Goal: Task Accomplishment & Management: Manage account settings

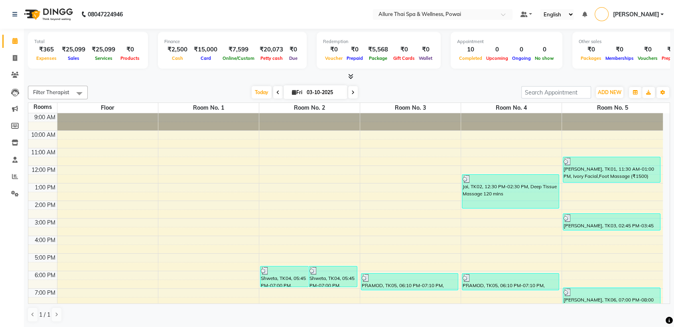
scroll to position [71, 0]
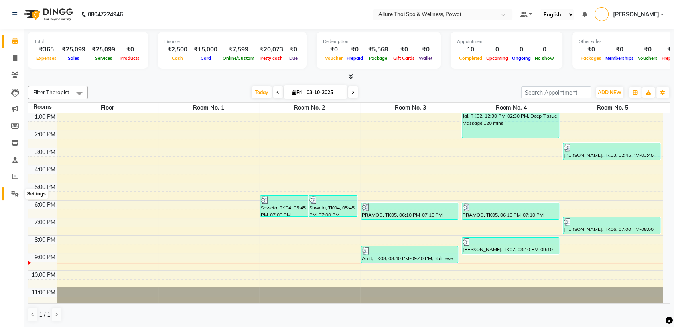
click at [17, 191] on icon at bounding box center [15, 194] width 8 height 6
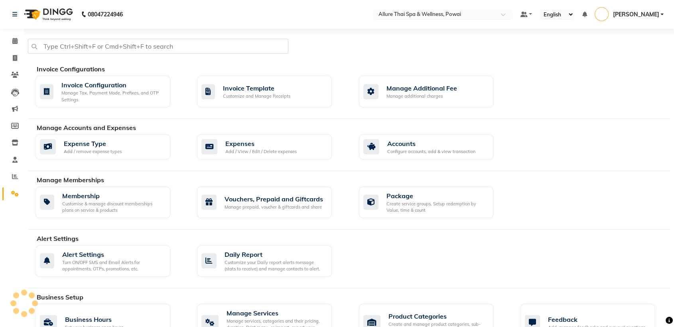
click at [17, 191] on icon at bounding box center [15, 194] width 8 height 6
click at [299, 153] on div "Expenses Add / View / Edit / Delete expenses" at bounding box center [263, 147] width 124 height 16
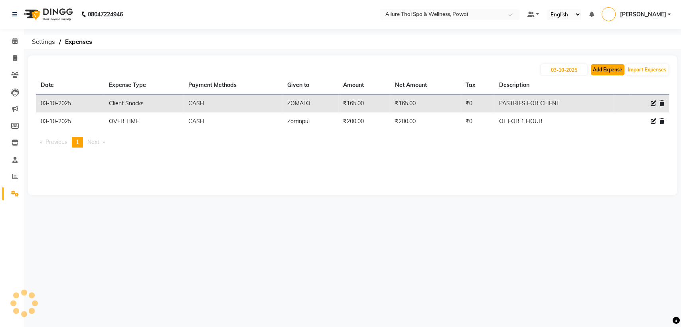
click at [603, 69] on button "Add Expense" at bounding box center [608, 69] width 34 height 11
select select "1"
select select "5721"
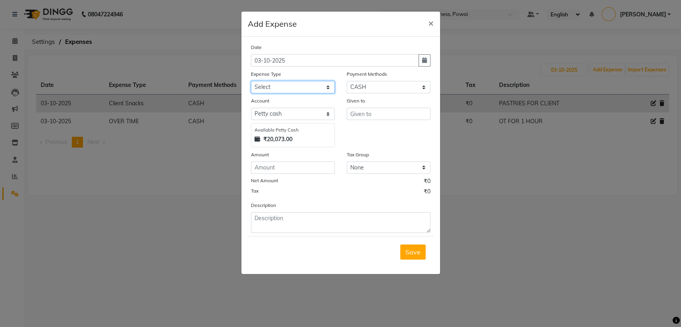
click at [301, 90] on select "Select Advance Salary Advertising and Marketing Expenses Bank charges Car maint…" at bounding box center [293, 87] width 84 height 12
select select "19822"
click at [251, 81] on select "Select Advance Salary Advertising and Marketing Expenses Bank charges Car maint…" at bounding box center [293, 87] width 84 height 12
click at [359, 117] on input "text" at bounding box center [389, 114] width 84 height 12
type input "NAFISA"
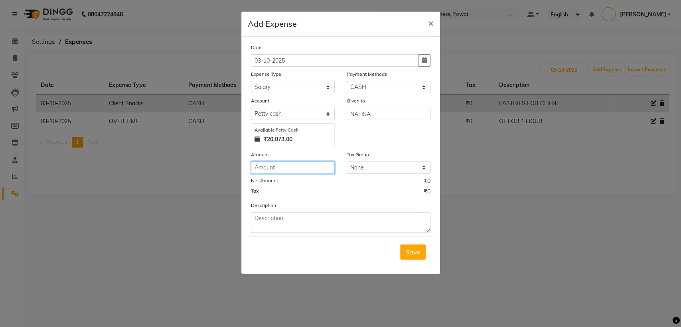
click at [274, 168] on input "number" at bounding box center [293, 168] width 84 height 12
type input "2500"
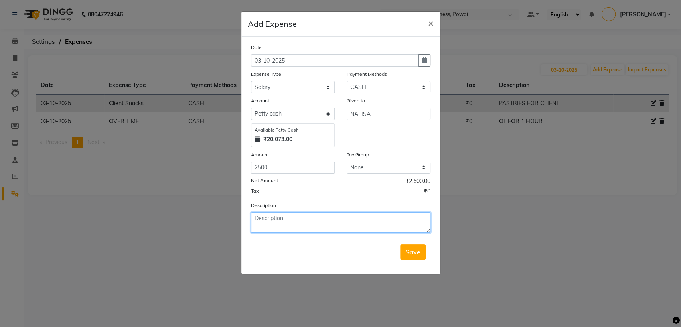
click at [267, 221] on textarea at bounding box center [340, 222] width 179 height 21
type textarea "SALARY FOR 3 DAYS"
click at [409, 253] on span "Save" at bounding box center [412, 252] width 15 height 8
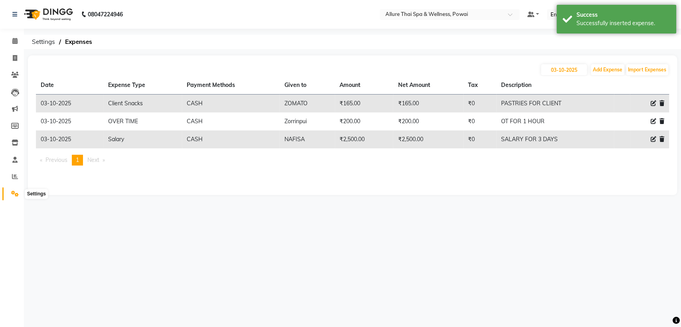
click at [13, 192] on icon at bounding box center [15, 194] width 8 height 6
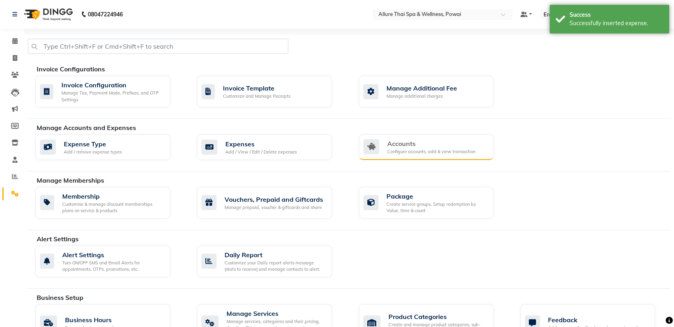
click at [400, 150] on div "Configure accounts, add & view transaction" at bounding box center [431, 151] width 88 height 7
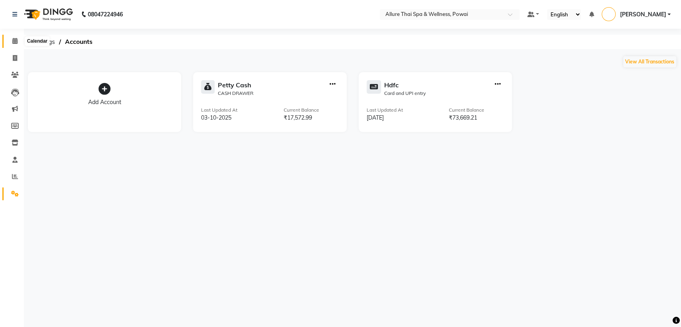
click at [10, 40] on span at bounding box center [15, 41] width 14 height 9
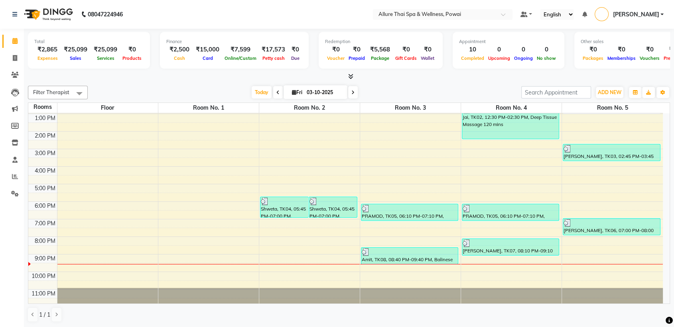
scroll to position [71, 0]
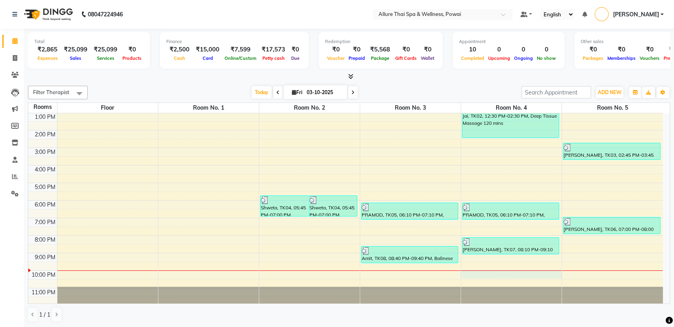
click at [494, 272] on div "9:00 AM 10:00 AM 11:00 AM 12:00 PM 1:00 PM 2:00 PM 3:00 PM 4:00 PM 5:00 PM 6:00…" at bounding box center [345, 174] width 635 height 263
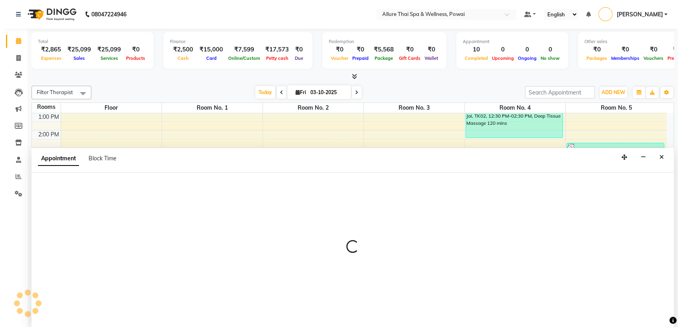
scroll to position [0, 0]
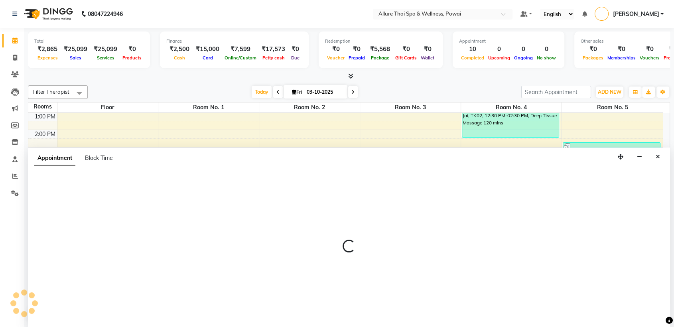
select select "1320"
select select "tentative"
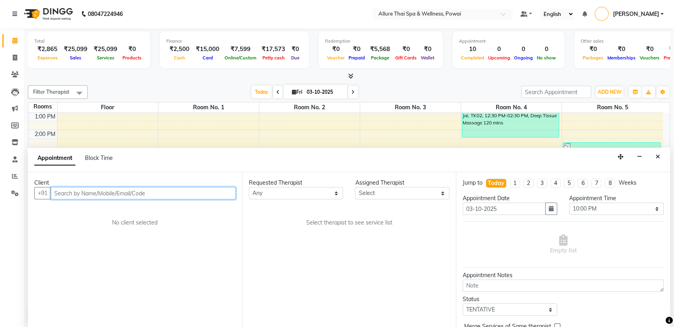
click at [147, 196] on input "text" at bounding box center [143, 193] width 185 height 12
paste input "8296679598"
type input "8296679598"
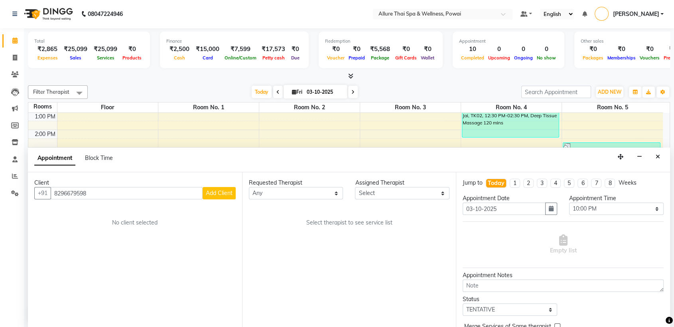
click at [213, 195] on span "Add Client" at bounding box center [219, 192] width 27 height 7
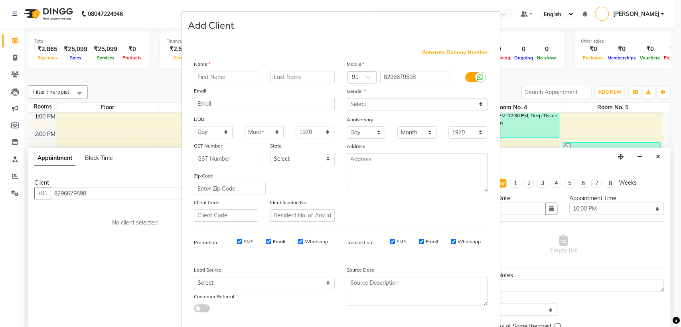
click at [201, 77] on input "text" at bounding box center [226, 77] width 65 height 12
type input "AARYAN"
click at [382, 108] on select "Select [DEMOGRAPHIC_DATA] [DEMOGRAPHIC_DATA] Other Prefer Not To Say" at bounding box center [417, 104] width 141 height 12
select select "[DEMOGRAPHIC_DATA]"
click at [347, 98] on select "Select [DEMOGRAPHIC_DATA] [DEMOGRAPHIC_DATA] Other Prefer Not To Say" at bounding box center [417, 104] width 141 height 12
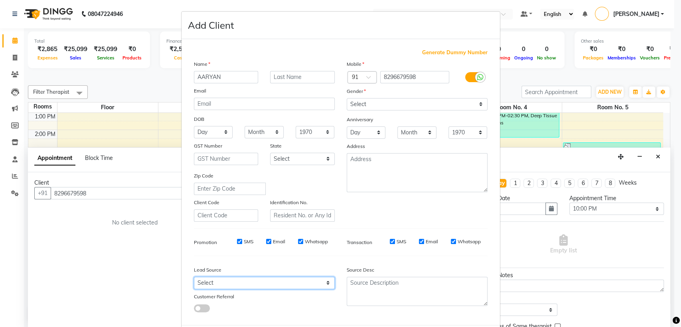
click at [232, 280] on select "Select Walk-in Referral Friend Advertisement Facebook JustDial Google Other Web…" at bounding box center [264, 283] width 141 height 12
select select "47200"
click at [194, 277] on select "Select Walk-in Referral Friend Advertisement Facebook JustDial Google Other Web…" at bounding box center [264, 283] width 141 height 12
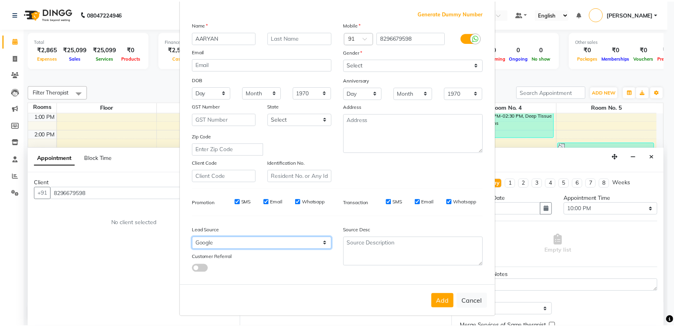
scroll to position [39, 0]
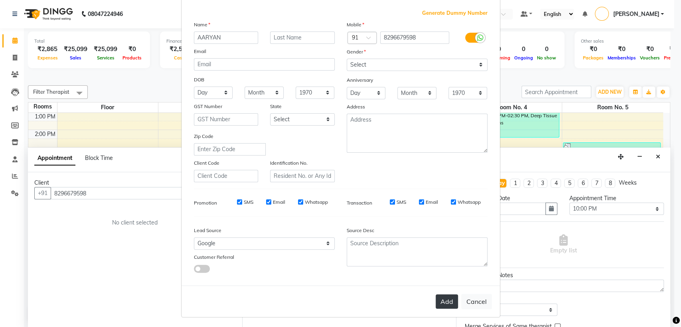
click at [438, 301] on button "Add" at bounding box center [447, 301] width 22 height 14
select select
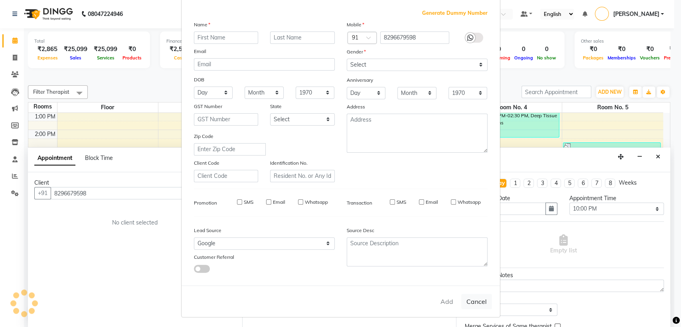
select select
checkbox input "false"
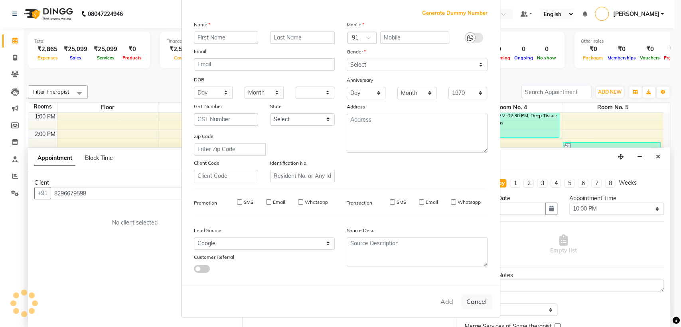
checkbox input "false"
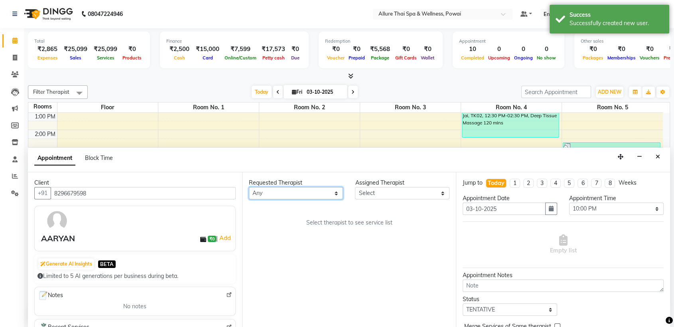
click at [281, 195] on select "Any AKOK Allure Thai Appointment [PERSON_NAME] CHEM [PERSON_NAME] DUATI HRIATI …" at bounding box center [296, 193] width 95 height 12
select select "86079"
click at [249, 187] on select "Any AKOK Allure Thai Appointment [PERSON_NAME] CHEM [PERSON_NAME] DUATI HRIATI …" at bounding box center [296, 193] width 95 height 12
select select "86079"
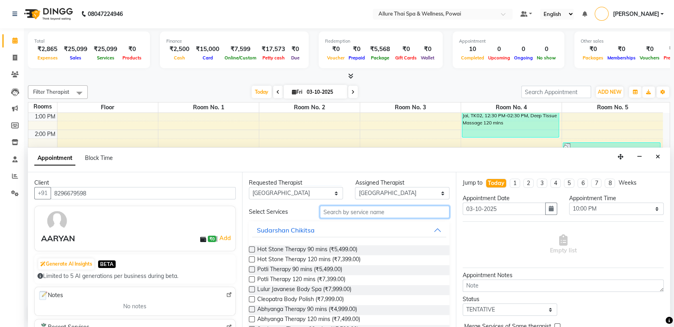
click at [329, 210] on input "text" at bounding box center [385, 212] width 130 height 12
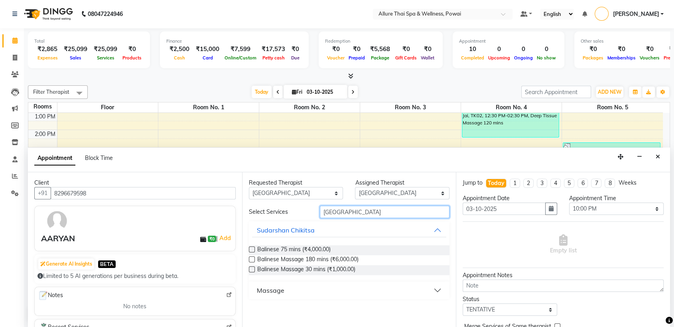
type input "[GEOGRAPHIC_DATA]"
click at [271, 289] on div "Massage" at bounding box center [271, 291] width 28 height 10
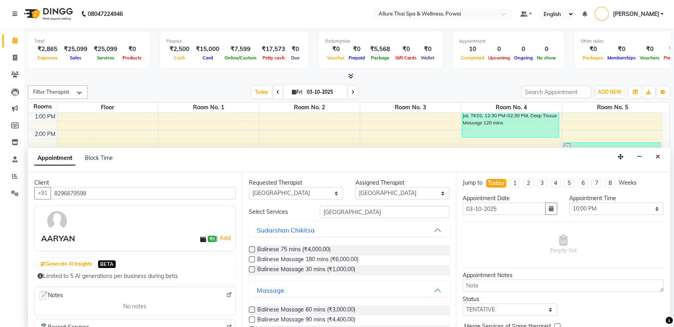
click at [251, 319] on label at bounding box center [252, 320] width 6 height 6
click at [251, 319] on input "checkbox" at bounding box center [251, 320] width 5 height 5
checkbox input "true"
select select "4278"
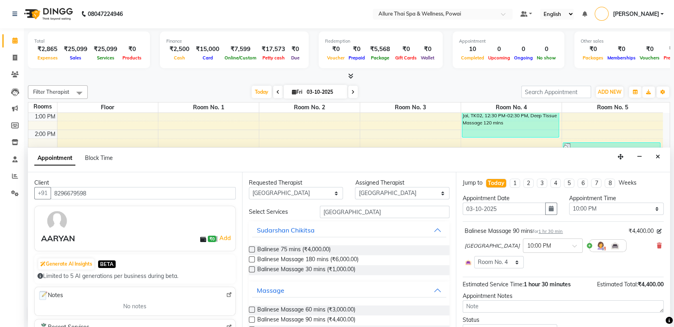
checkbox input "false"
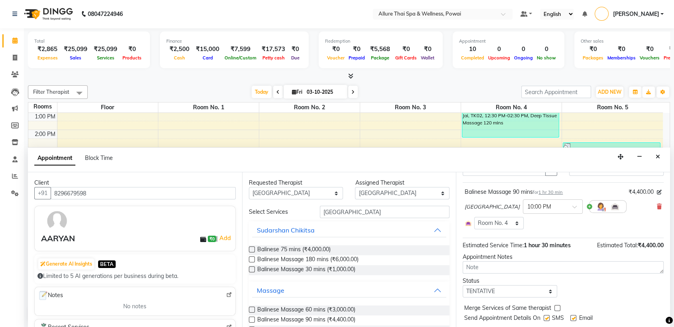
scroll to position [39, 0]
click at [491, 289] on select "Select TENTATIVE CONFIRM CHECK-IN UPCOMING" at bounding box center [510, 292] width 95 height 12
select select "confirm booking"
click at [463, 286] on select "Select TENTATIVE CONFIRM CHECK-IN UPCOMING" at bounding box center [510, 292] width 95 height 12
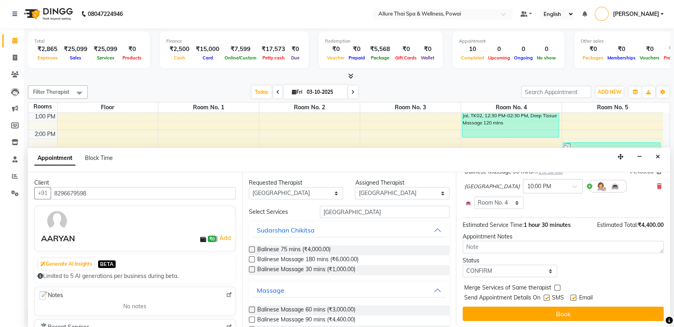
click at [548, 298] on label at bounding box center [547, 298] width 6 height 6
click at [548, 298] on input "checkbox" at bounding box center [546, 298] width 5 height 5
checkbox input "false"
click at [571, 298] on label at bounding box center [573, 298] width 6 height 6
click at [571, 298] on input "checkbox" at bounding box center [572, 298] width 5 height 5
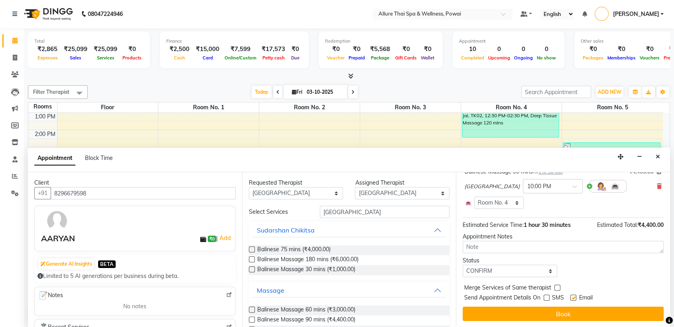
checkbox input "false"
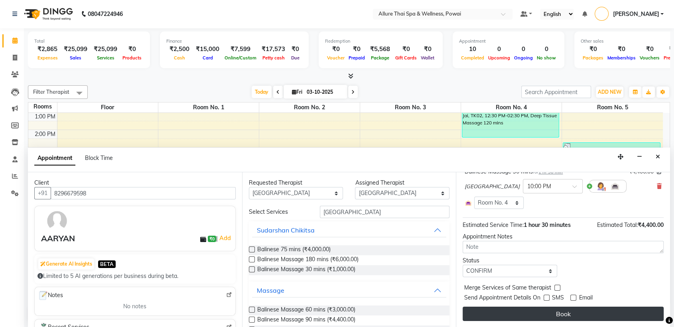
click at [551, 316] on button "Book" at bounding box center [563, 314] width 201 height 14
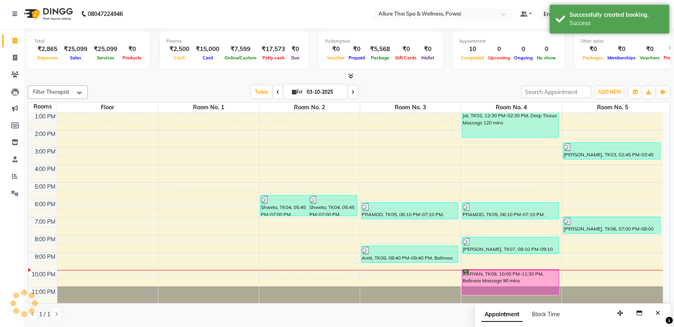
scroll to position [0, 0]
click at [520, 277] on div "AARYAN, TK09, 10:00 PM-11:30 PM, Balinese Massage 90 mins" at bounding box center [510, 282] width 97 height 25
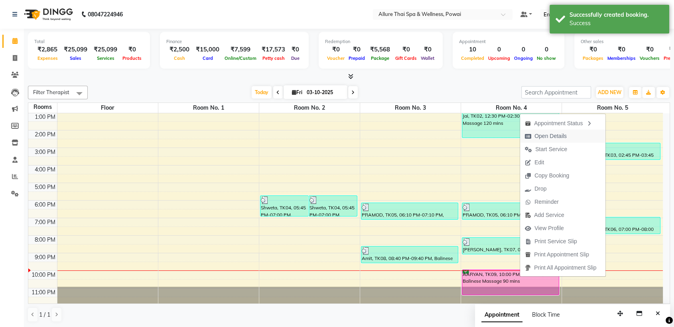
click at [544, 132] on span "Open Details" at bounding box center [550, 136] width 32 height 8
select select "6"
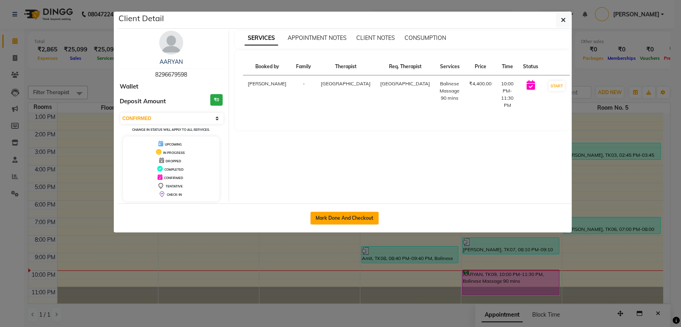
click at [321, 221] on button "Mark Done And Checkout" at bounding box center [344, 218] width 68 height 13
select select "6686"
select select "service"
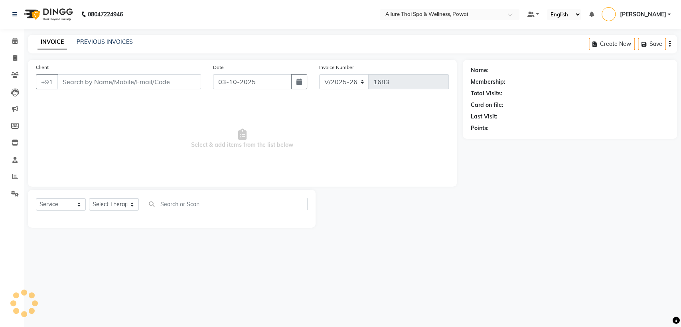
type input "8296679598"
select select "86079"
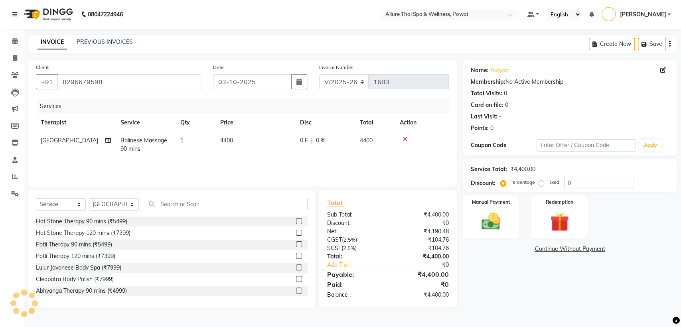
click at [547, 183] on label "Fixed" at bounding box center [553, 182] width 12 height 7
click at [540, 183] on input "Fixed" at bounding box center [543, 182] width 6 height 6
radio input "true"
click at [586, 180] on input "0" at bounding box center [599, 183] width 70 height 12
type input "900"
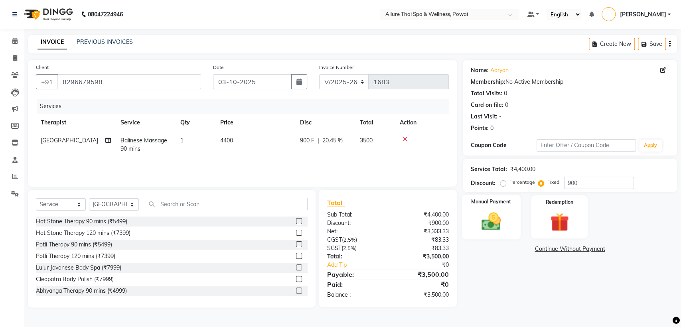
click at [488, 208] on div "Manual Payment" at bounding box center [490, 217] width 59 height 45
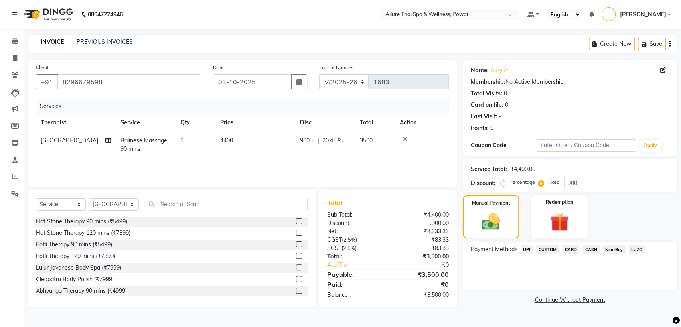
click at [591, 252] on span "CASH" at bounding box center [590, 249] width 17 height 9
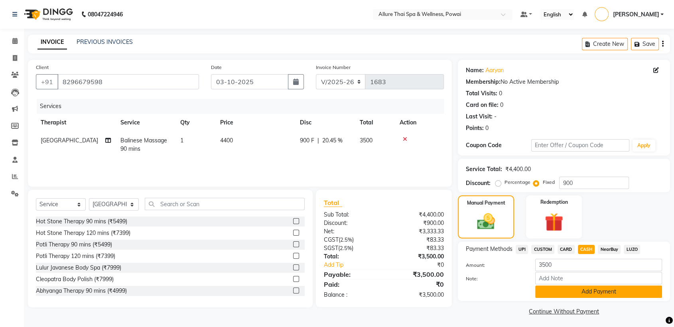
click at [580, 291] on button "Add Payment" at bounding box center [598, 292] width 127 height 12
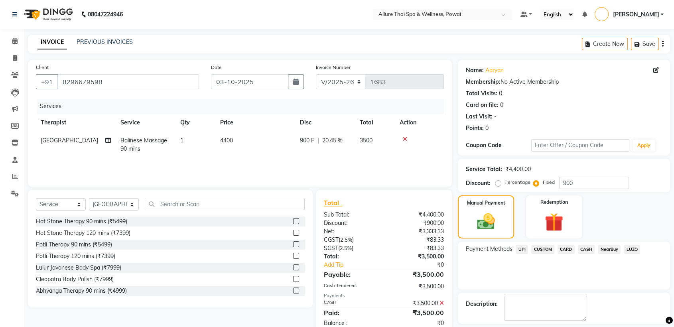
scroll to position [35, 0]
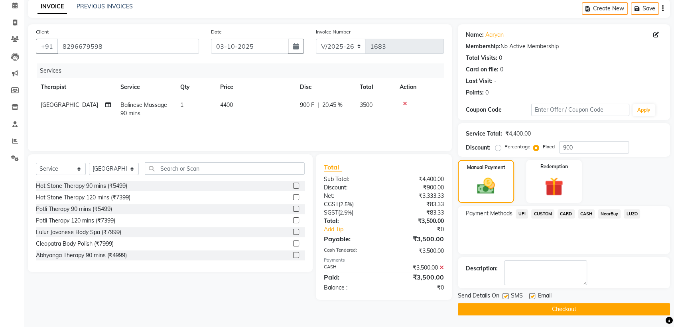
click at [506, 296] on label at bounding box center [506, 296] width 6 height 6
click at [506, 296] on input "checkbox" at bounding box center [505, 296] width 5 height 5
checkbox input "false"
click at [532, 296] on label at bounding box center [532, 296] width 6 height 6
click at [532, 296] on input "checkbox" at bounding box center [531, 296] width 5 height 5
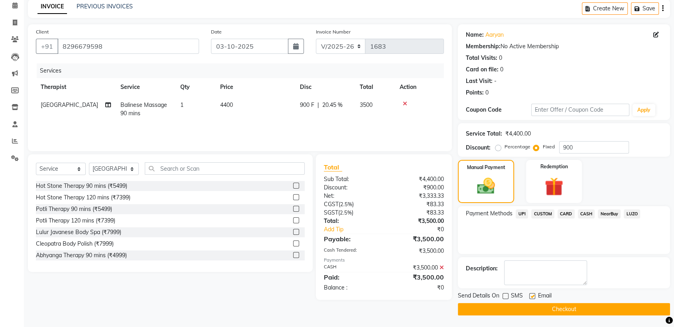
checkbox input "false"
click at [536, 308] on button "Checkout" at bounding box center [564, 309] width 212 height 12
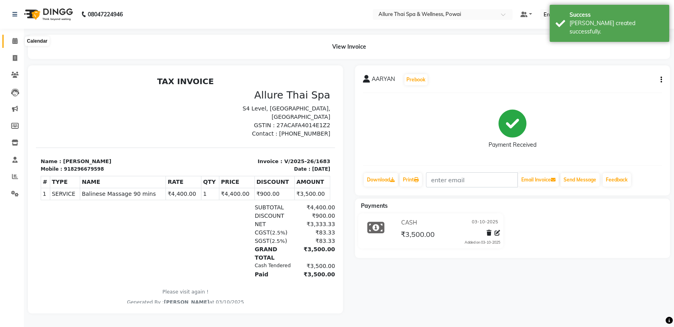
click at [14, 41] on icon at bounding box center [14, 41] width 5 height 6
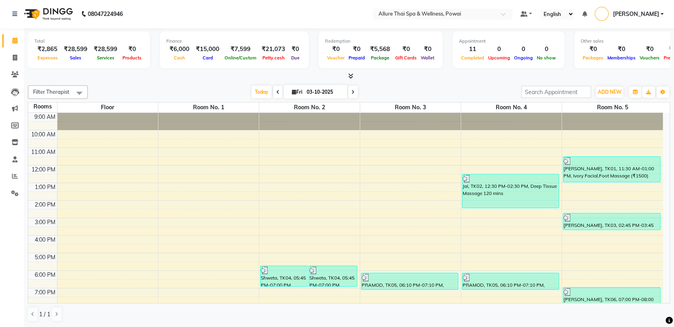
scroll to position [71, 0]
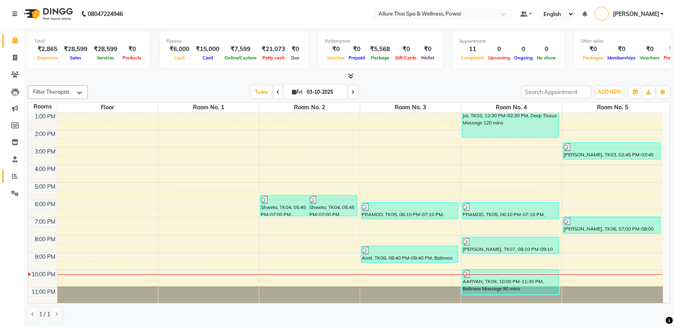
click at [16, 177] on icon at bounding box center [15, 176] width 6 height 6
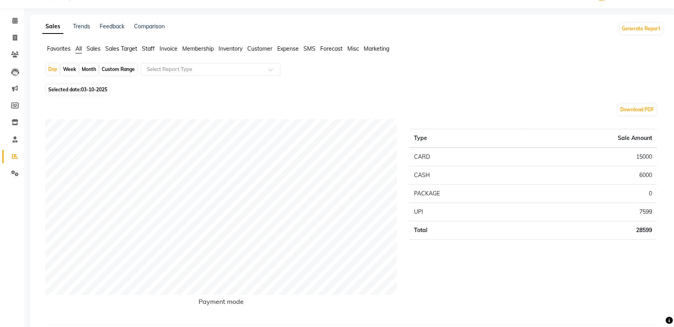
scroll to position [21, 0]
click at [633, 27] on button "Generate Report" at bounding box center [641, 28] width 43 height 11
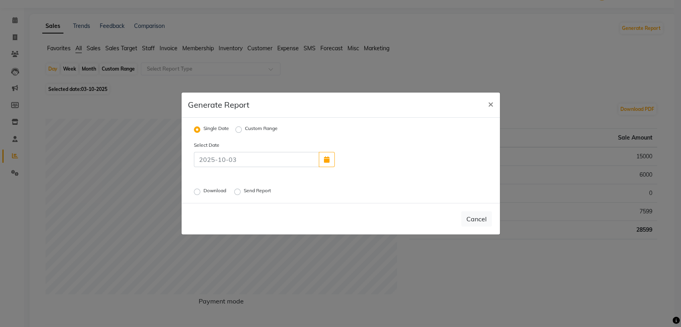
click at [203, 192] on label "Download" at bounding box center [215, 192] width 24 height 10
click at [195, 192] on input "Download" at bounding box center [198, 192] width 6 height 6
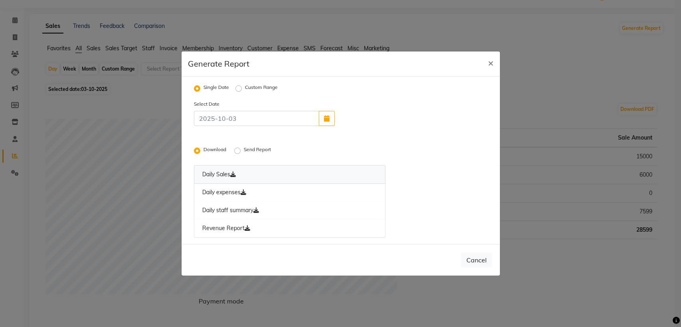
click at [206, 174] on link "Daily Sales" at bounding box center [290, 174] width 192 height 19
click at [491, 62] on span "×" at bounding box center [491, 63] width 6 height 12
radio input "false"
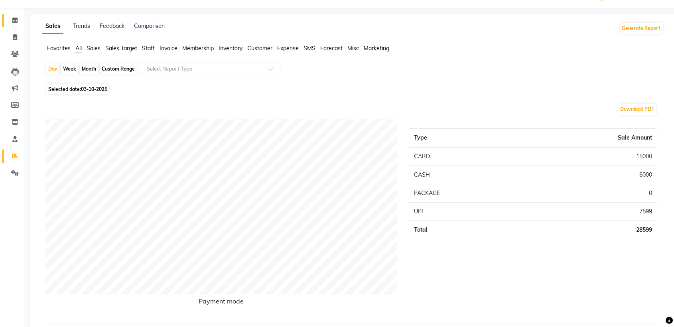
click at [16, 18] on icon at bounding box center [14, 20] width 5 height 6
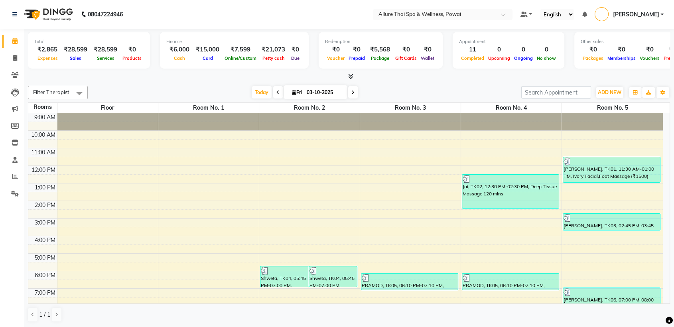
scroll to position [71, 0]
